Goal: Task Accomplishment & Management: Manage account settings

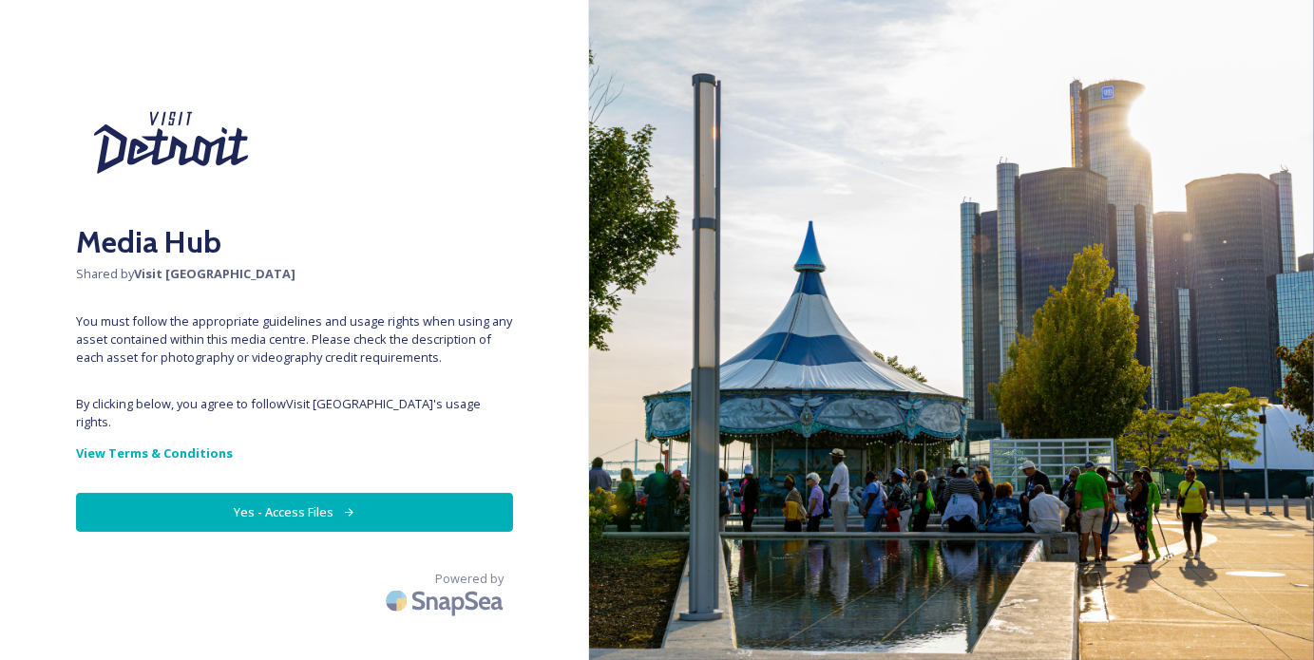
click at [261, 493] on button "Yes - Access Files" at bounding box center [294, 512] width 437 height 39
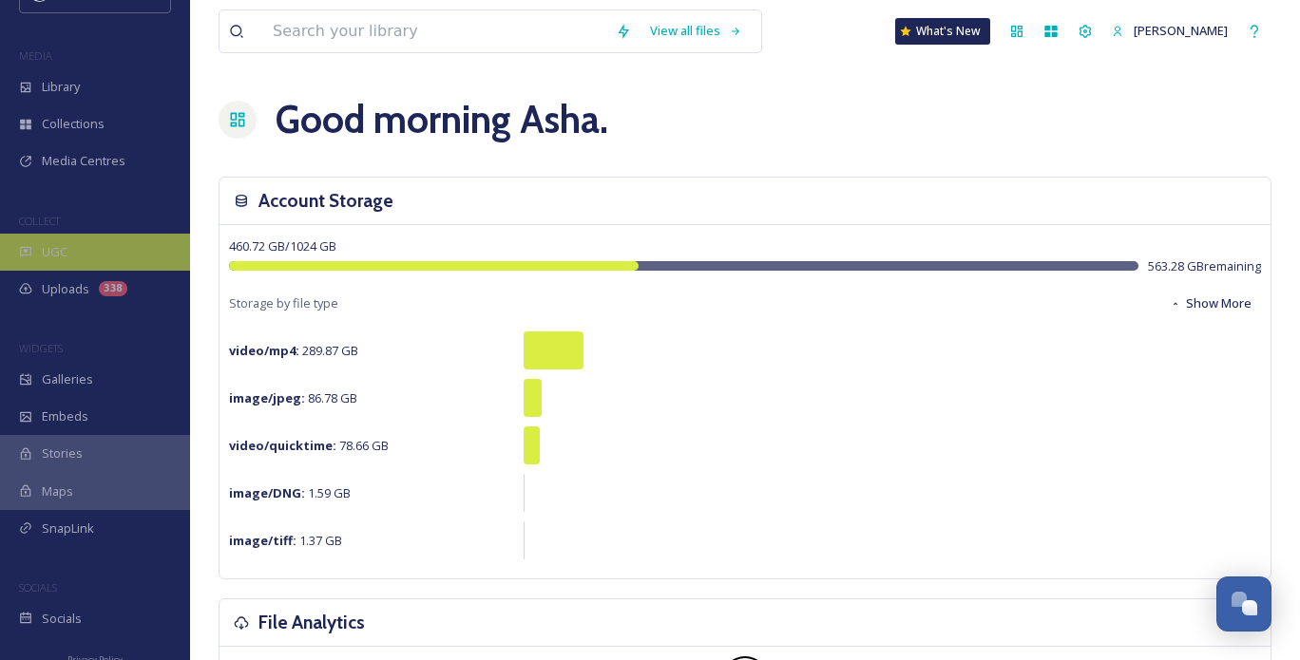
scroll to position [67, 0]
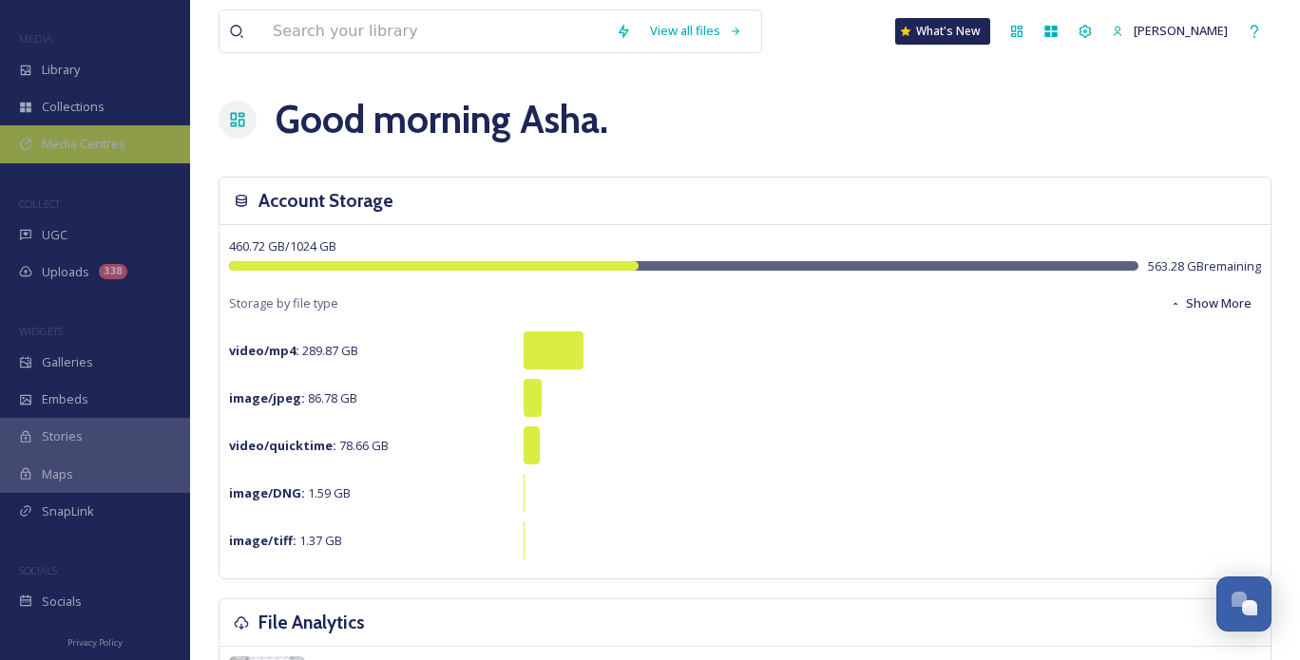
click at [99, 128] on div "Media Centres" at bounding box center [95, 143] width 190 height 37
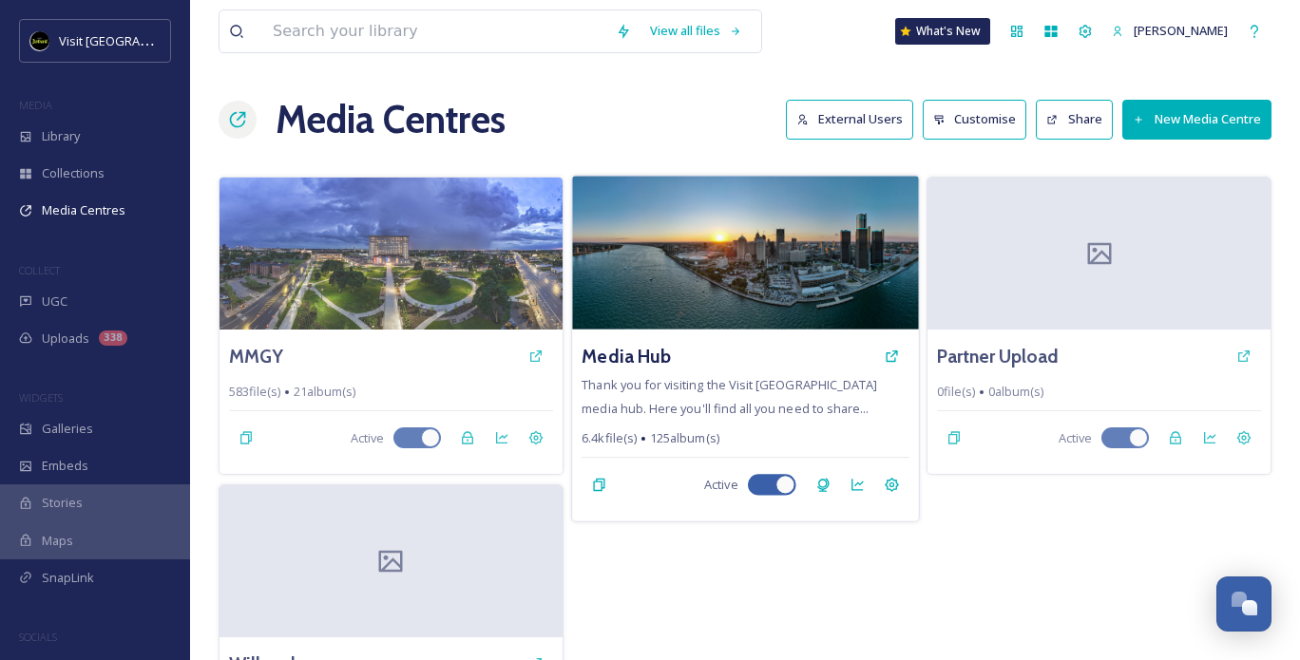
click at [679, 415] on span "Thank you for visiting the Visit Detroit media hub. Here you'll find all you ne…" at bounding box center [730, 396] width 296 height 40
click at [742, 386] on span "Thank you for visiting the Visit Detroit media hub. Here you'll find all you ne…" at bounding box center [730, 396] width 296 height 40
click at [891, 485] on icon at bounding box center [891, 485] width 15 height 15
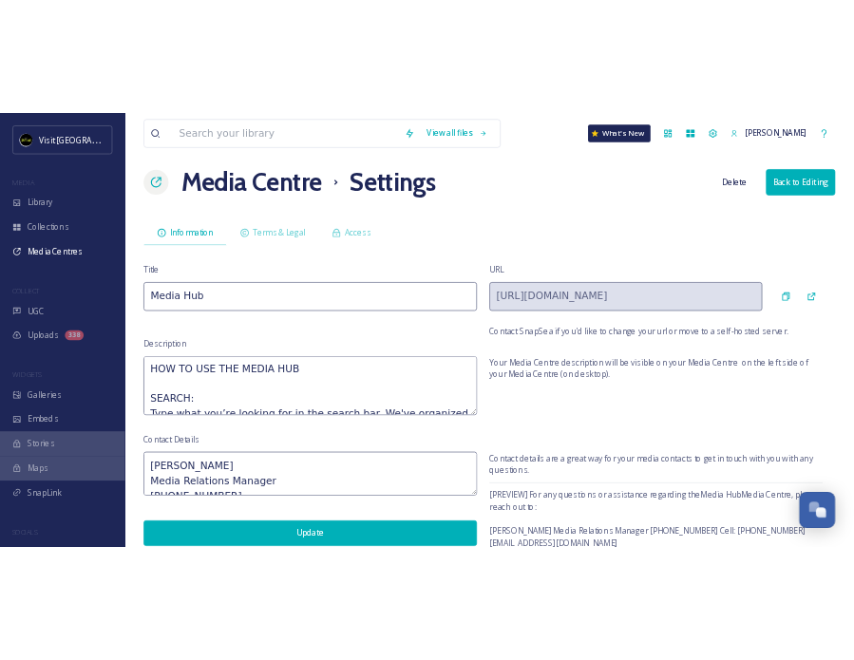
scroll to position [87, 0]
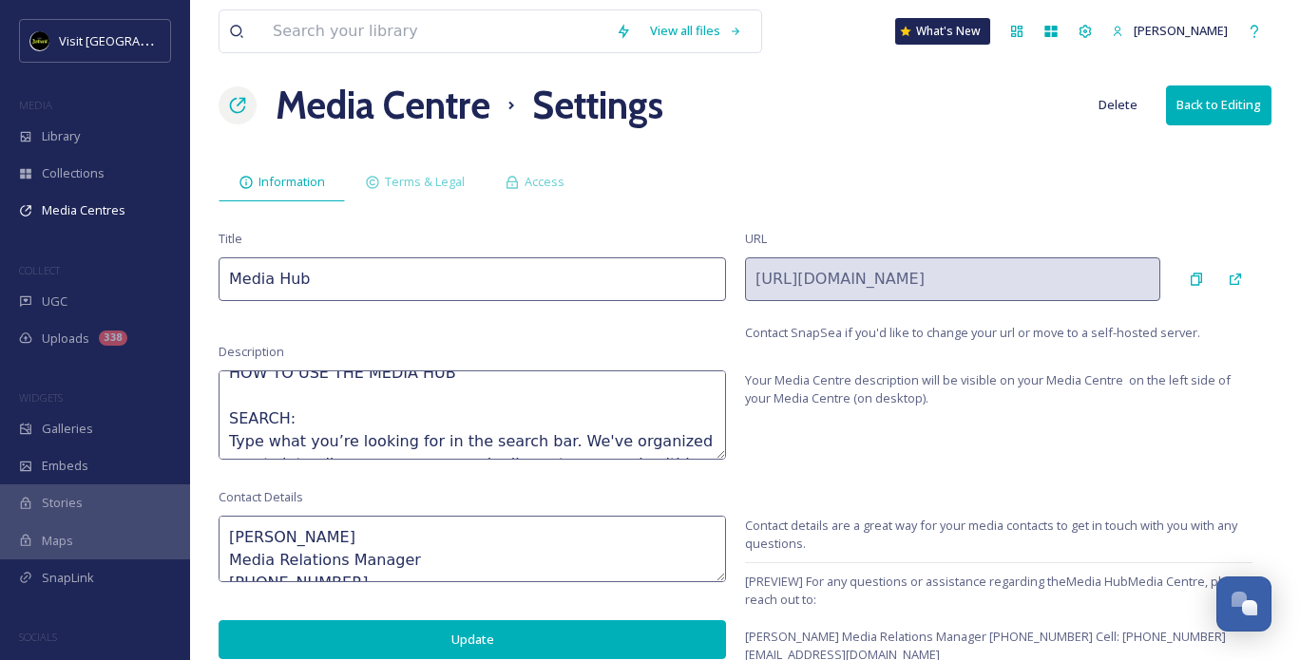
drag, startPoint x: 349, startPoint y: 541, endPoint x: 111, endPoint y: 522, distance: 238.3
click at [104, 521] on div "Visit Detroit MEDIA Library Collections Media Centres COLLECT UGC Uploads 338 W…" at bounding box center [650, 325] width 1300 height 679
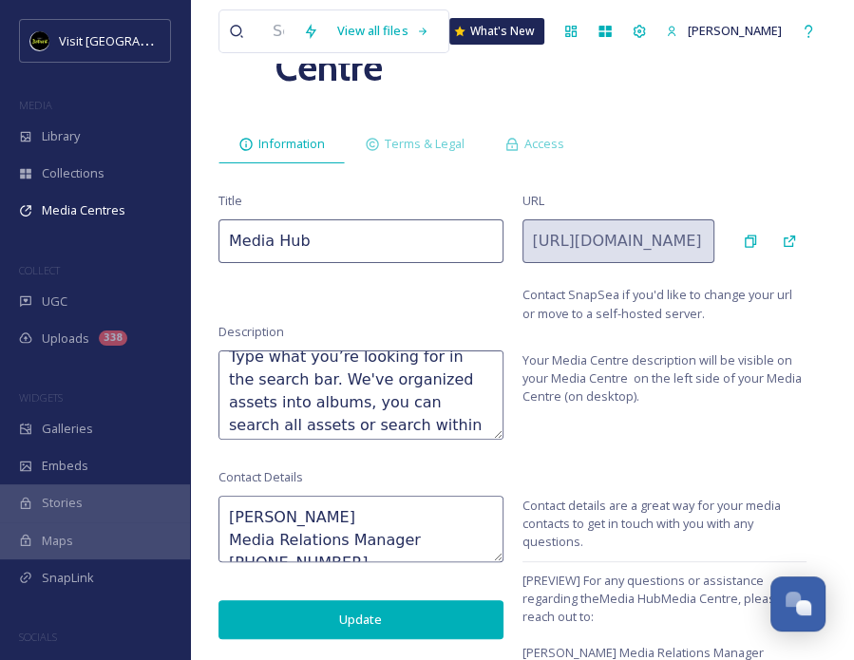
scroll to position [144, 0]
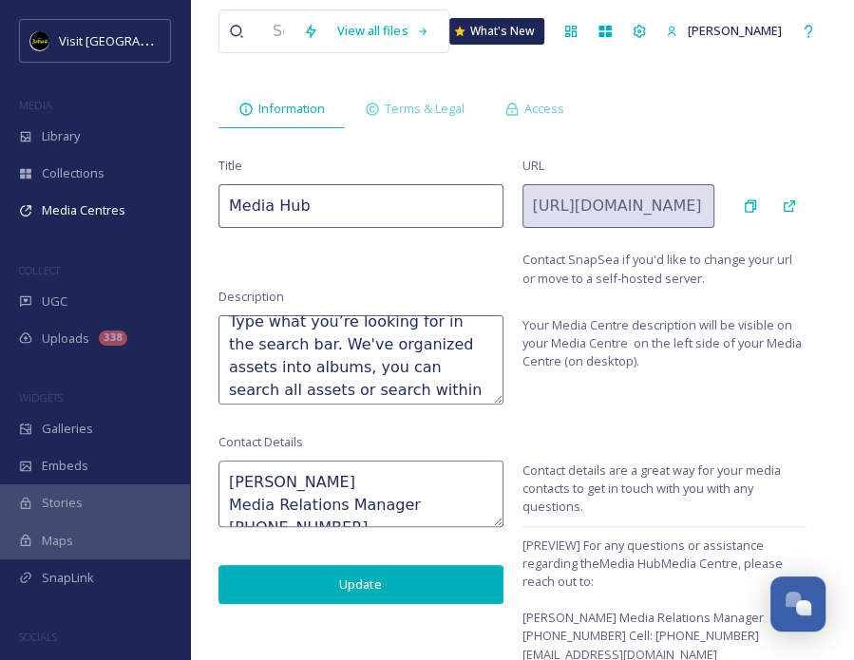
click at [426, 494] on textarea "Megan Griffith Media Relations Manager 313-202-1992 Cell: 313-859-1071 mgriffit…" at bounding box center [361, 494] width 285 height 67
click at [382, 481] on textarea "Megan Griffith Media Relations Manager 313-202-1992 Cell: 313-859-1071 mgriffit…" at bounding box center [361, 494] width 285 height 67
drag, startPoint x: 412, startPoint y: 505, endPoint x: 231, endPoint y: 508, distance: 181.5
click at [231, 508] on textarea "Danielle Swee Media Relations Manager 313-202-1992 Cell: 313-859-1071 mgriffith…" at bounding box center [361, 494] width 285 height 67
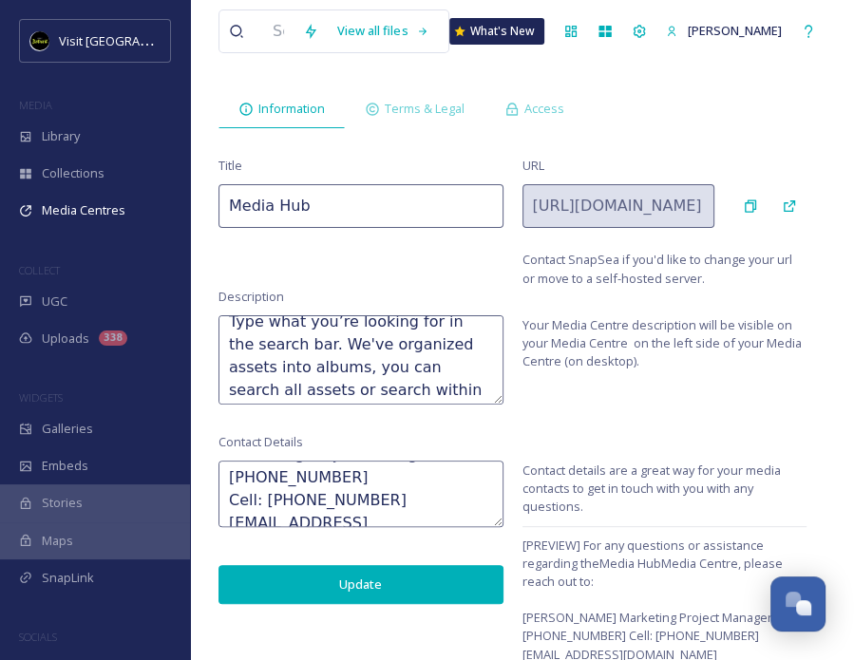
scroll to position [68, 0]
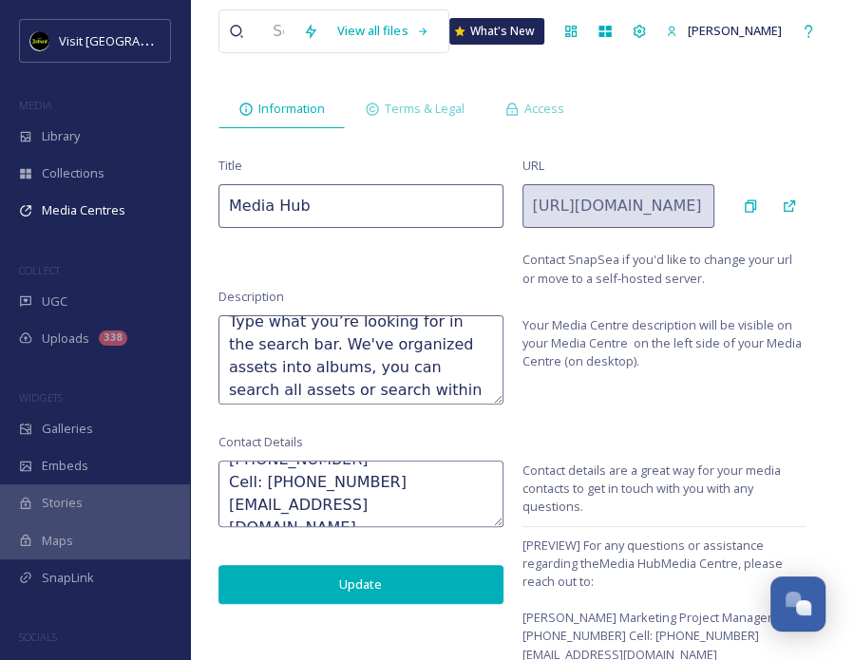
drag, startPoint x: 372, startPoint y: 469, endPoint x: 295, endPoint y: 476, distance: 77.3
click at [295, 476] on textarea "Danielle Swee Marketing Project Manager 313-202-1992 Cell: 313-859-1071 mgriffi…" at bounding box center [361, 494] width 285 height 67
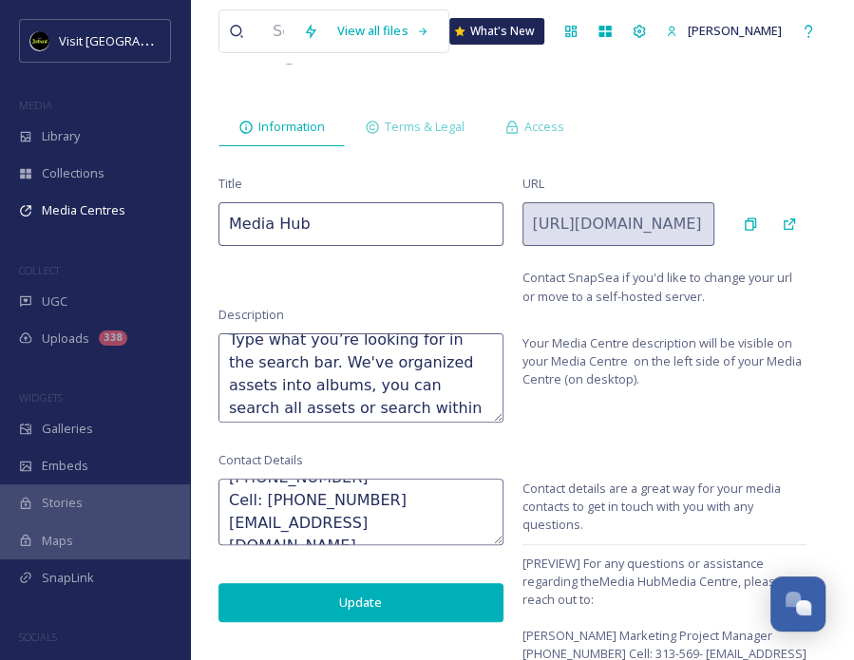
scroll to position [144, 0]
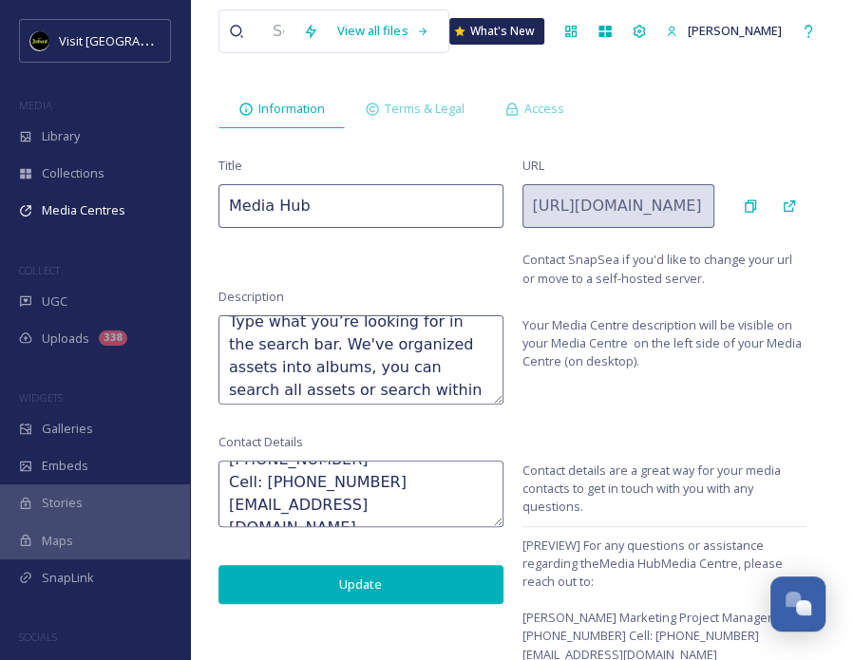
drag, startPoint x: 283, startPoint y: 506, endPoint x: 223, endPoint y: 507, distance: 59.9
click at [223, 507] on textarea "Danielle Swee Marketing Project Manager 313-202-1992 Cell: 313-569-7453 mgriffi…" at bounding box center [361, 494] width 285 height 67
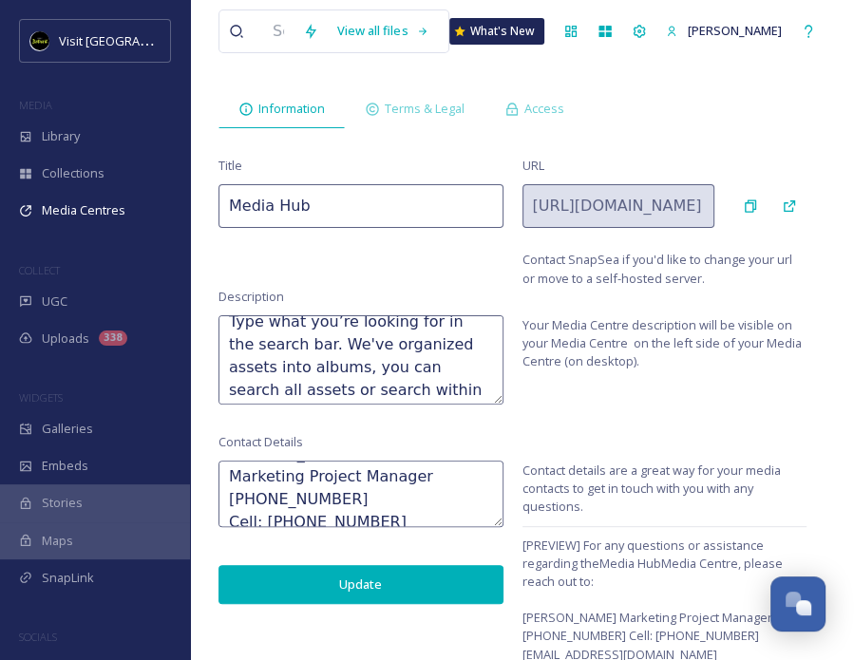
scroll to position [0, 0]
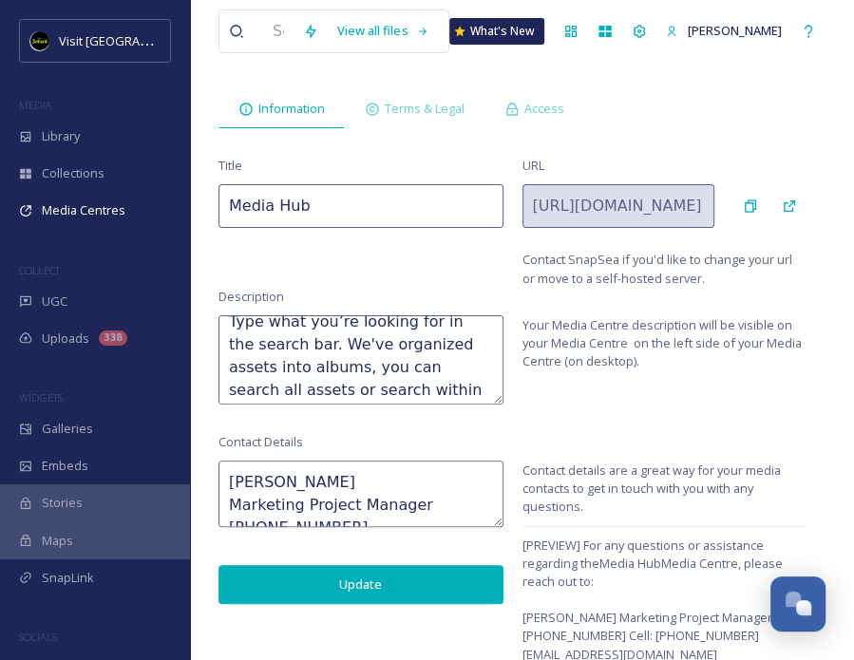
click at [347, 489] on textarea "[PERSON_NAME] Marketing Project Manager [PHONE_NUMBER] Cell: [PHONE_NUMBER] [EM…" at bounding box center [361, 494] width 285 height 67
click at [476, 425] on div "View all files What's New Asha Shah Media Centre Settings Delete Back to Editin…" at bounding box center [522, 260] width 664 height 809
click at [325, 503] on textarea "Danielle Swee Marketing Project Manager 313-202-1992 Cell: 313-569-7453 dswee@v…" at bounding box center [361, 494] width 285 height 67
click at [249, 570] on button "Update" at bounding box center [361, 584] width 285 height 39
drag, startPoint x: 330, startPoint y: 470, endPoint x: 272, endPoint y: 443, distance: 64.2
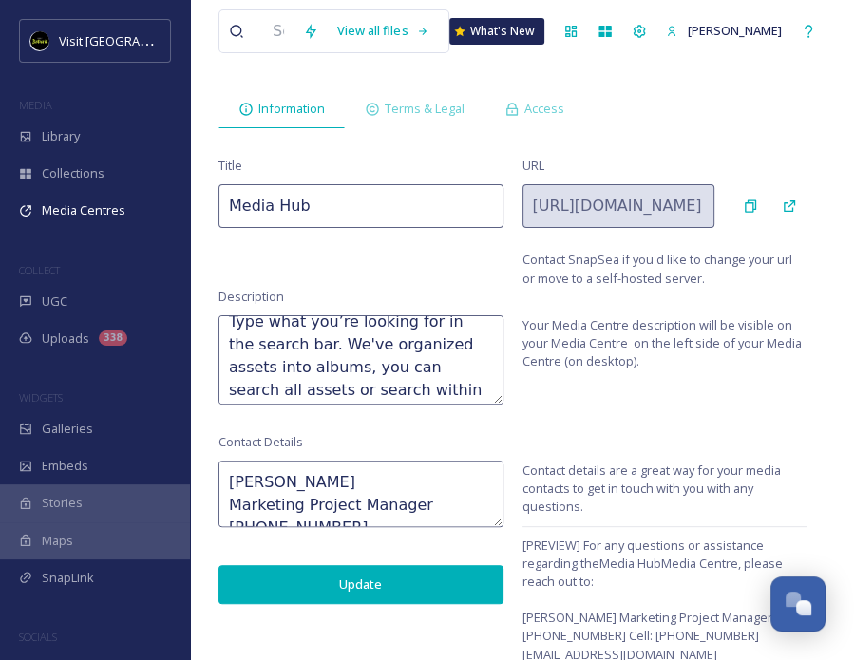
click at [272, 443] on div "Contact Details Danielle Swee Marketing Project Manager 313-202-1992 Cell: 313-…" at bounding box center [361, 518] width 285 height 171
click at [335, 526] on div "Contact Details Danielle Swee Marketing Project Manager 313-202-1992 Cell: 313-…" at bounding box center [361, 518] width 285 height 171
drag, startPoint x: 335, startPoint y: 514, endPoint x: 222, endPoint y: 514, distance: 112.1
click at [222, 514] on textarea "[PERSON_NAME] Marketing Project Manager [PHONE_NUMBER] Cell: [PHONE_NUMBER] [EM…" at bounding box center [361, 494] width 285 height 67
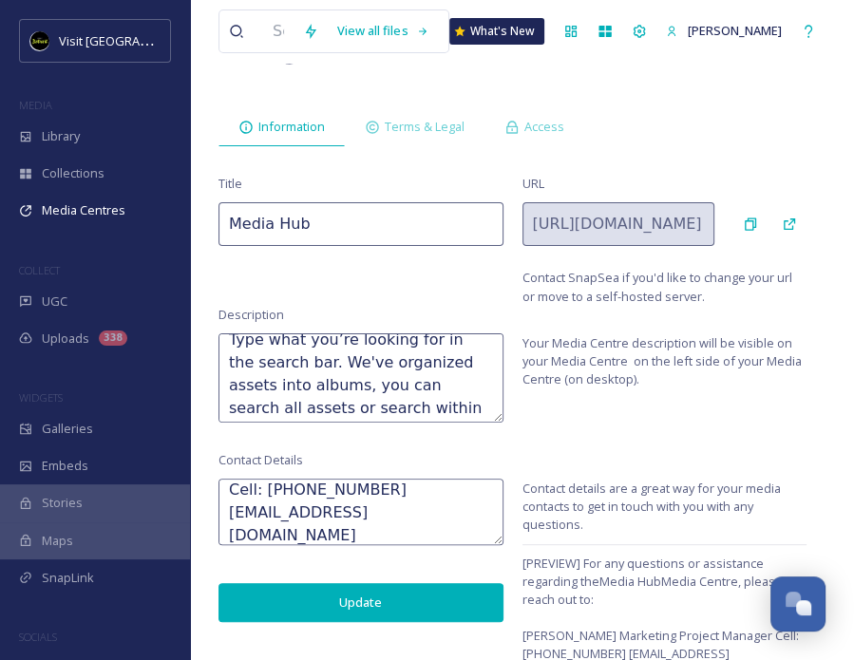
scroll to position [33, 0]
drag, startPoint x: 259, startPoint y: 513, endPoint x: 217, endPoint y: 507, distance: 43.3
click at [217, 507] on div "View all files What's New Asha Shah Media Centre Settings Delete Back to Editin…" at bounding box center [522, 278] width 664 height 809
type textarea "Danielle Swee Marketing Project Manager 313-569-7453 dswee@visitdetroit.com"
click at [336, 607] on button "Update" at bounding box center [361, 602] width 285 height 39
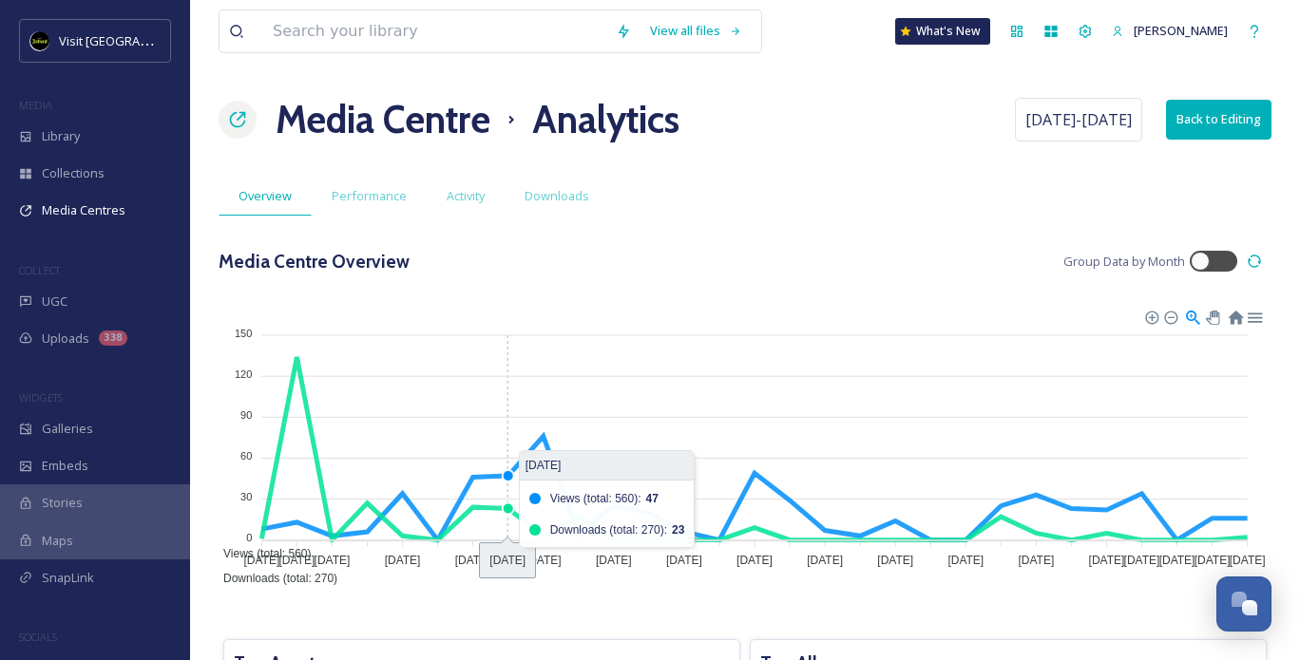
scroll to position [570, 0]
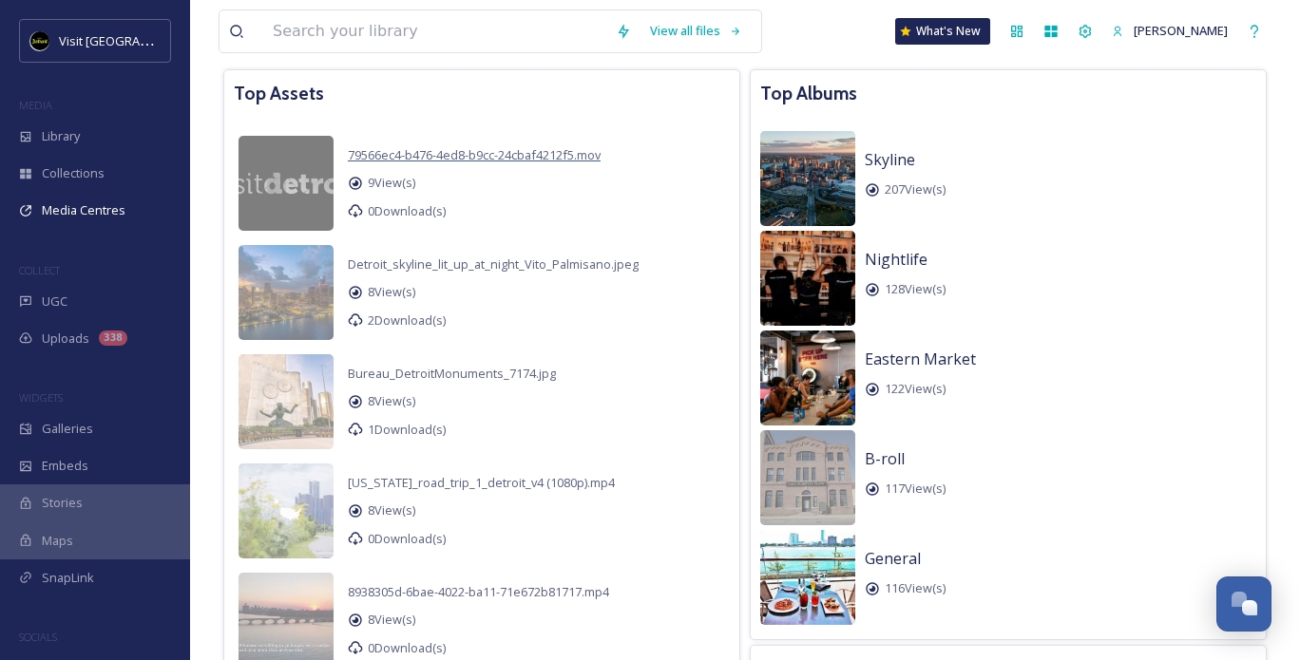
click at [443, 146] on span "79566ec4-b476-4ed8-b9cc-24cbaf4212f5.mov" at bounding box center [474, 154] width 253 height 17
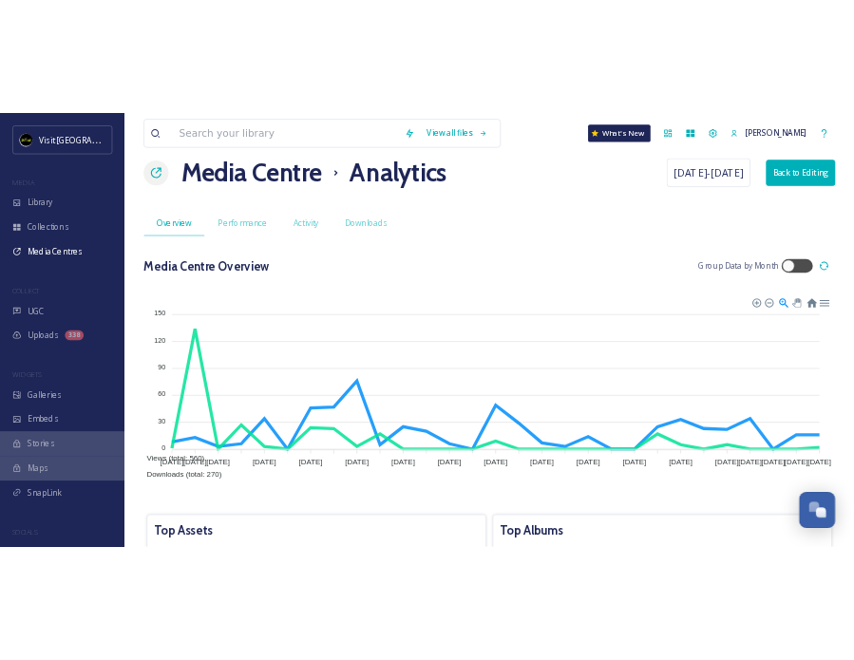
scroll to position [0, 0]
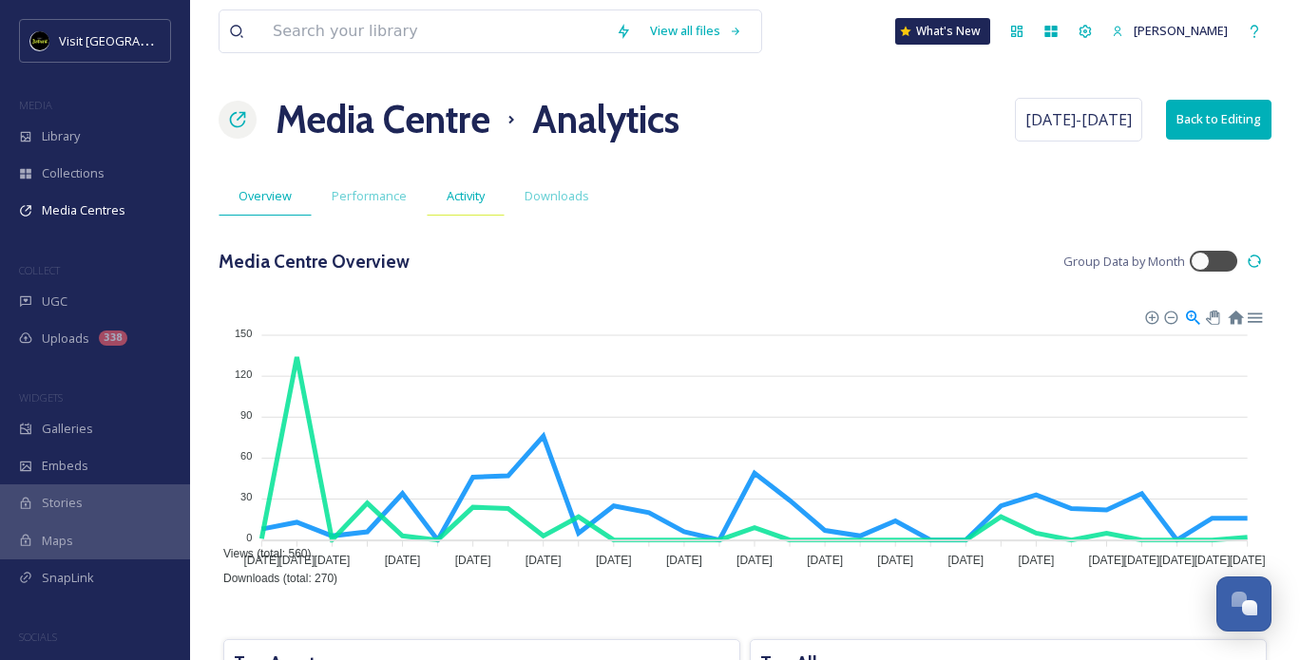
click at [471, 199] on span "Activity" at bounding box center [466, 196] width 38 height 18
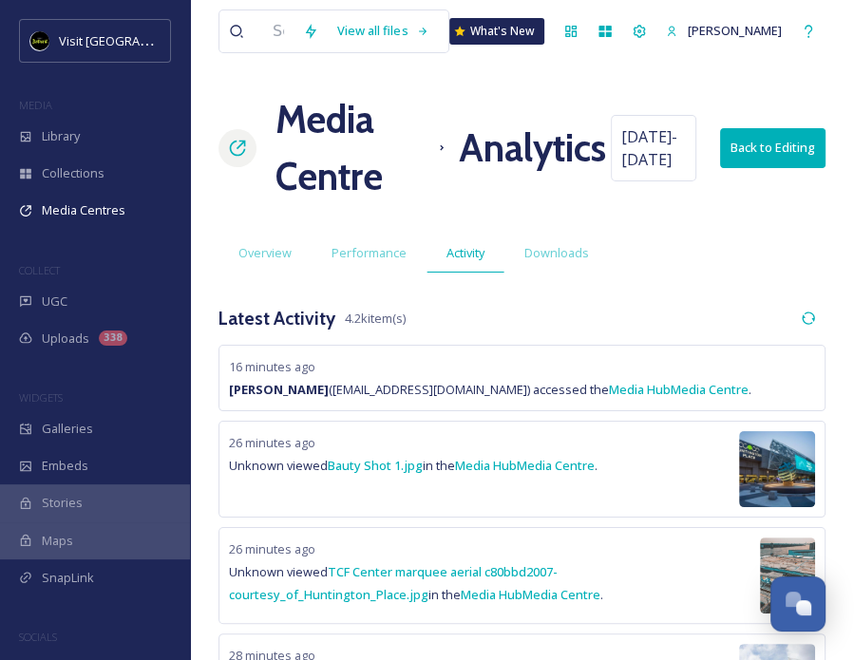
scroll to position [380, 0]
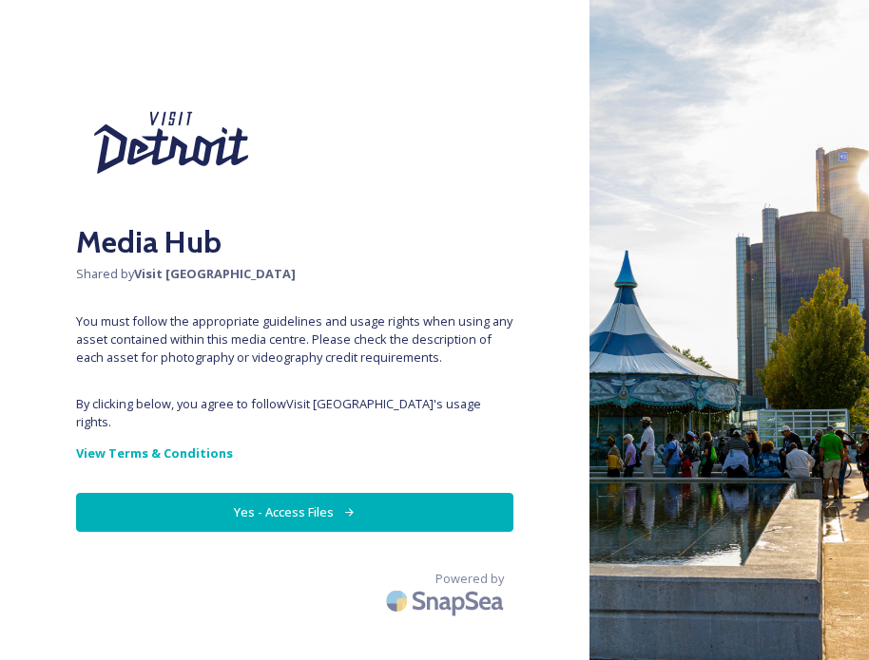
click at [447, 493] on button "Yes - Access Files" at bounding box center [294, 512] width 437 height 39
